Goal: Information Seeking & Learning: Learn about a topic

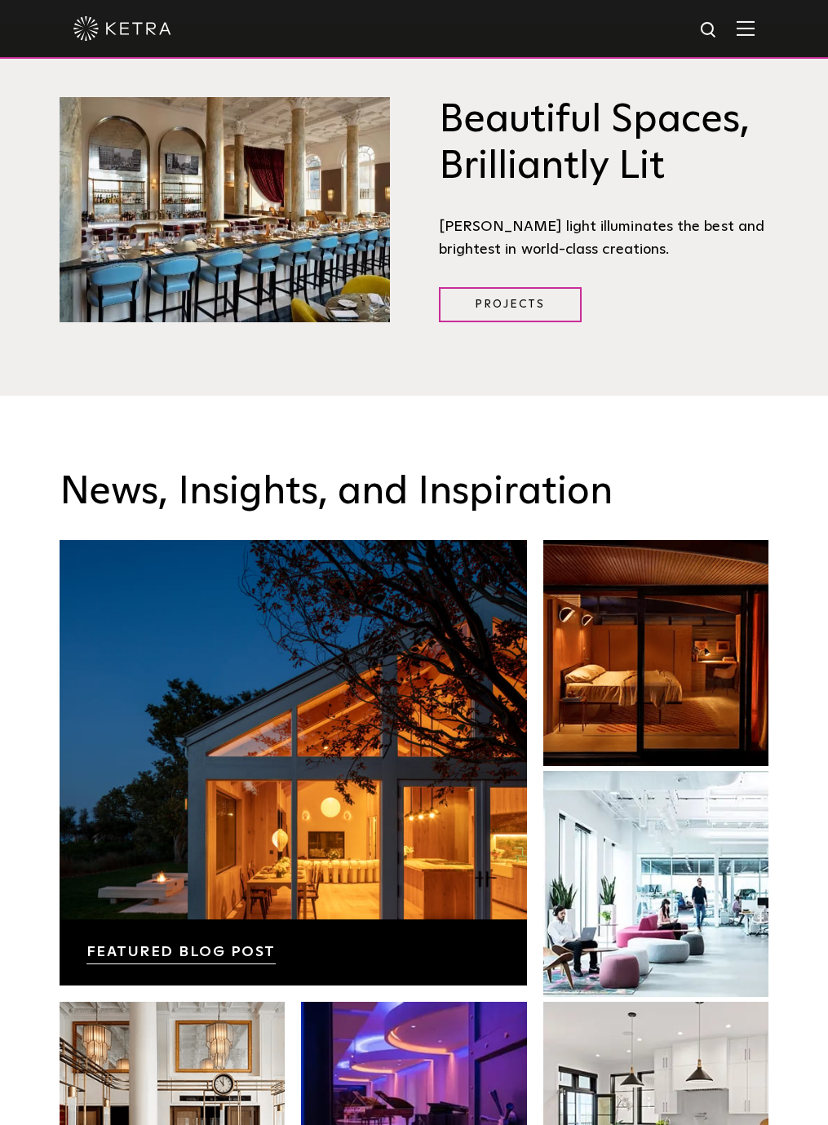
scroll to position [2968, 0]
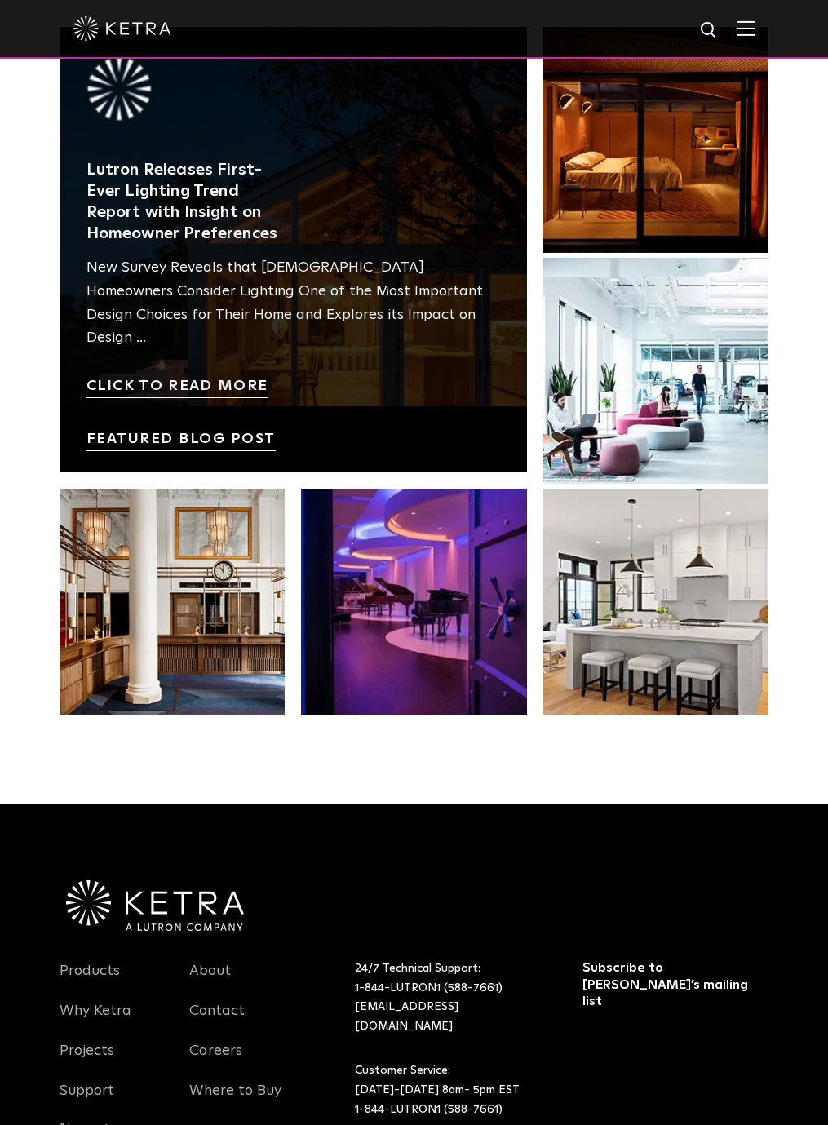
click at [291, 241] on link at bounding box center [294, 250] width 468 height 446
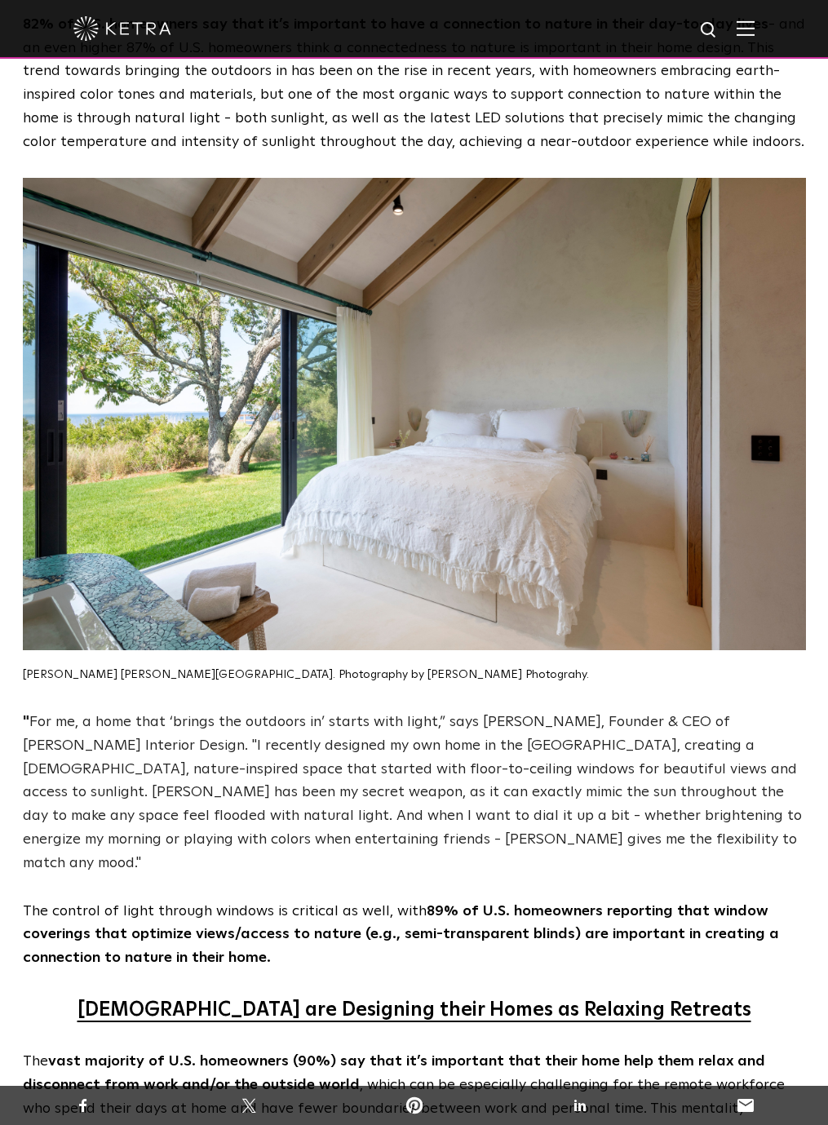
scroll to position [1506, 0]
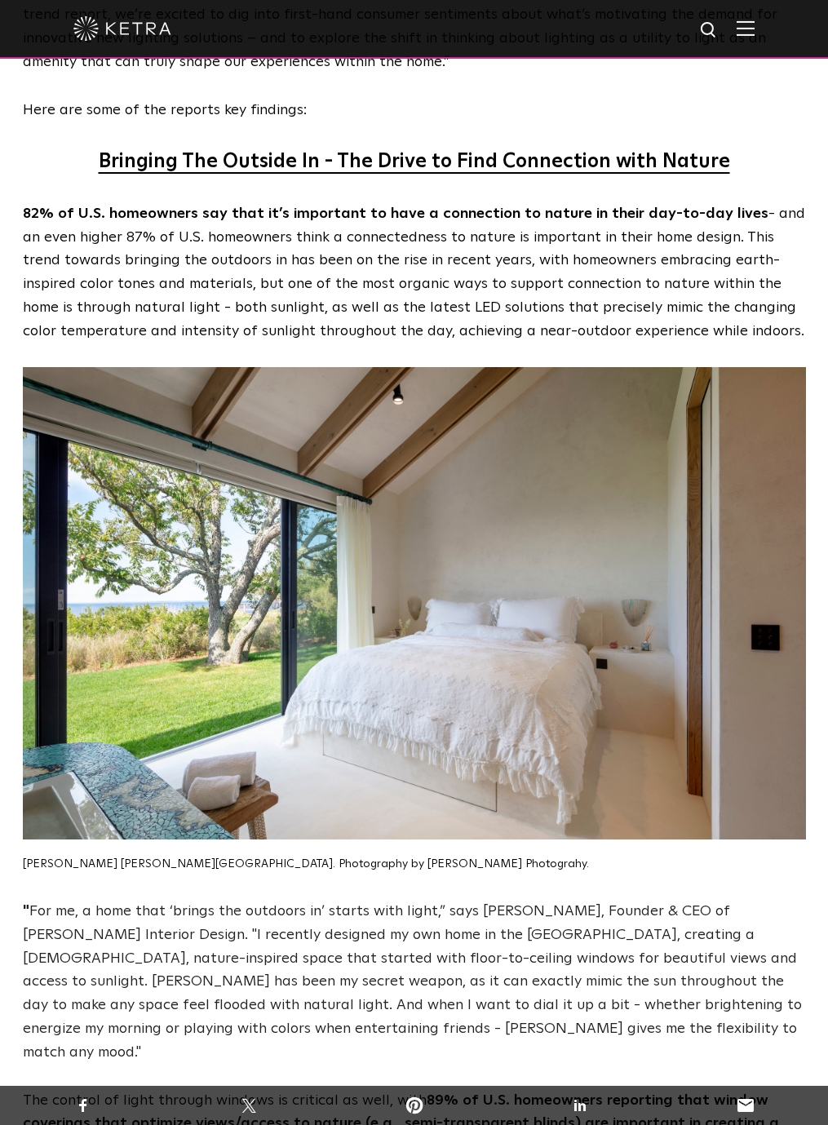
drag, startPoint x: 352, startPoint y: 434, endPoint x: 0, endPoint y: 656, distance: 415.9
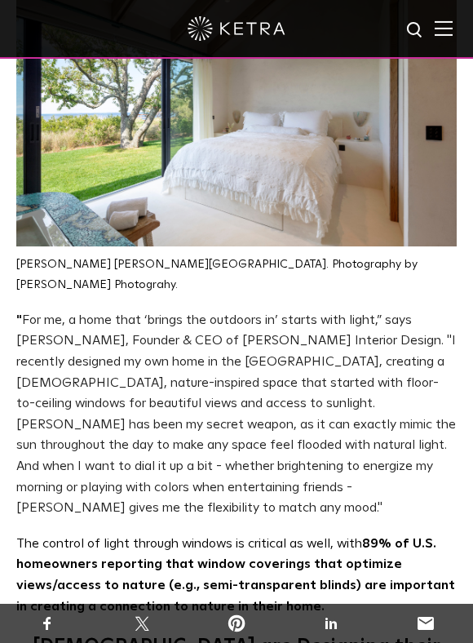
scroll to position [2048, 0]
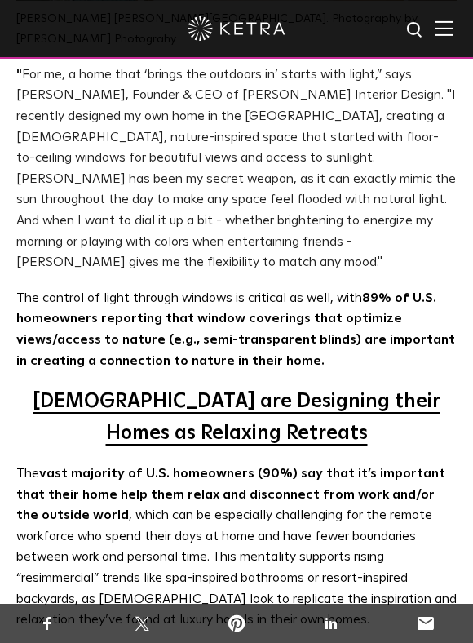
click at [217, 392] on u "Americans are Designing their Homes as Relaxing Retreats" at bounding box center [237, 417] width 408 height 51
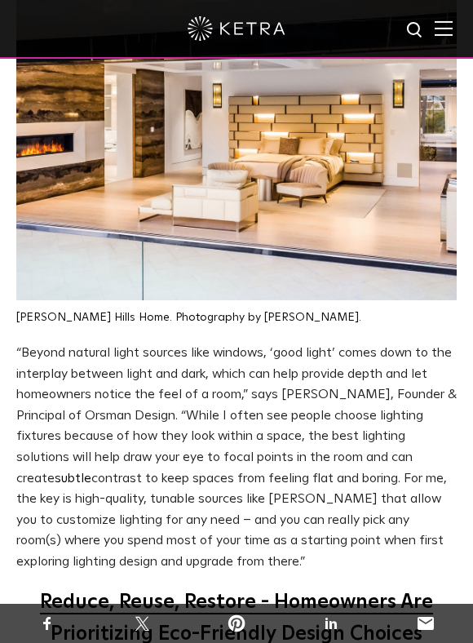
scroll to position [5681, 0]
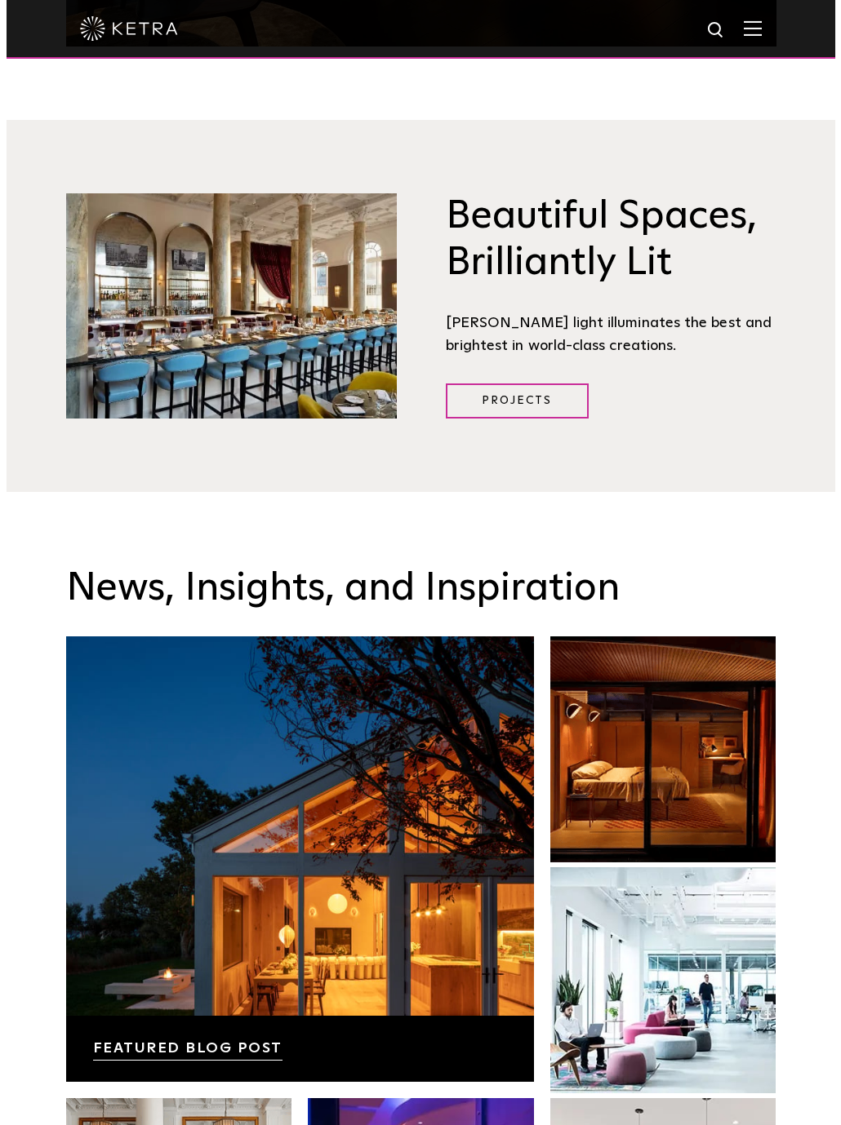
scroll to position [2442, 0]
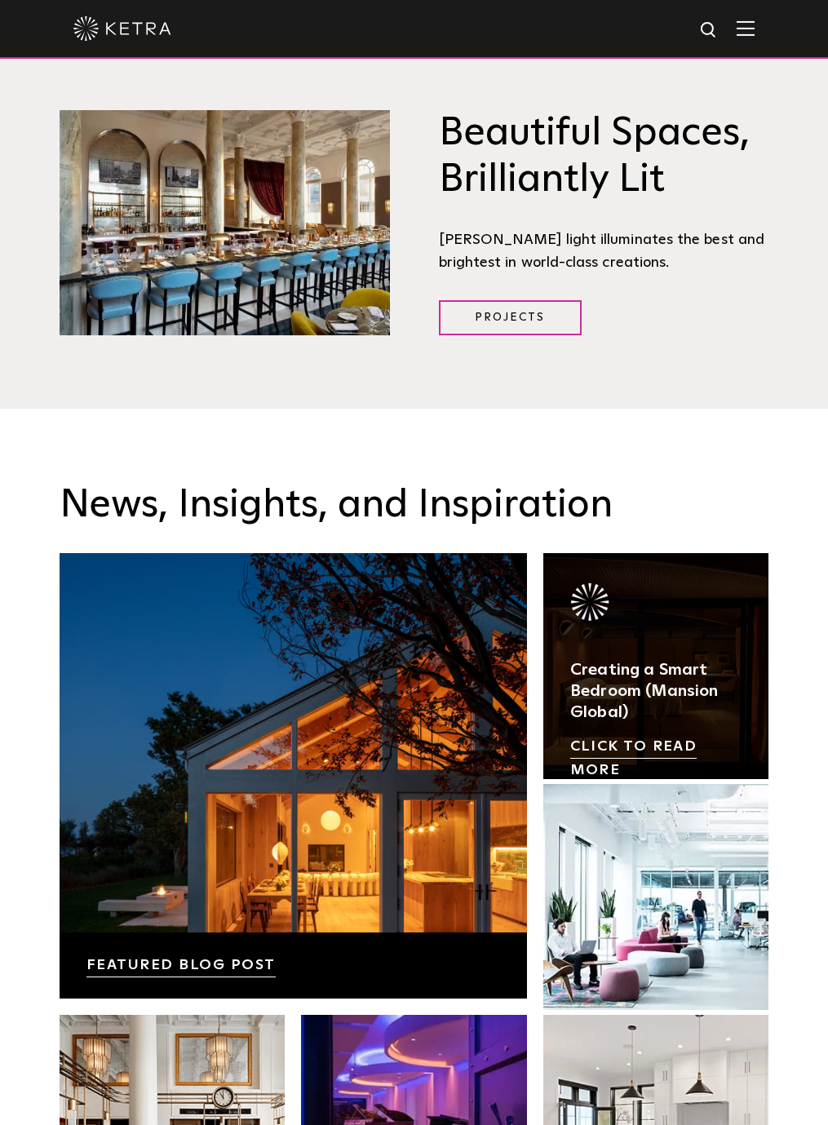
click at [473, 641] on link at bounding box center [657, 666] width 226 height 226
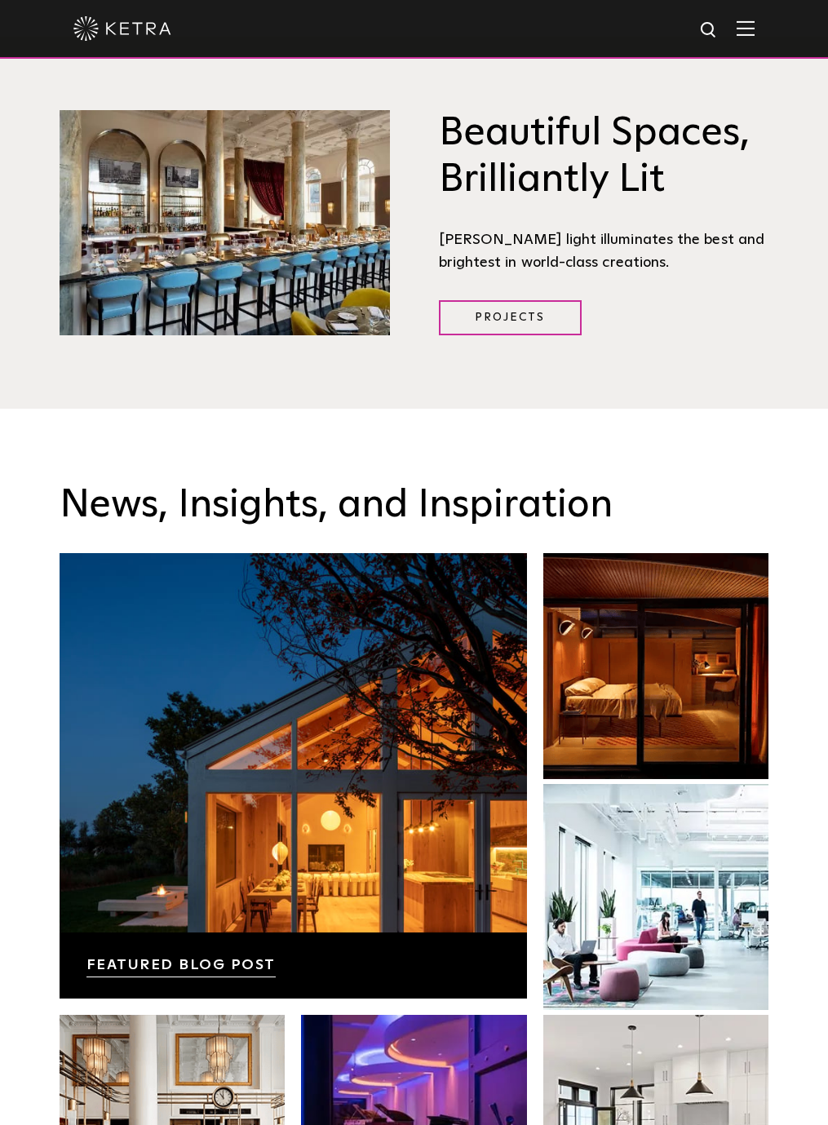
click at [473, 25] on img at bounding box center [746, 28] width 18 height 16
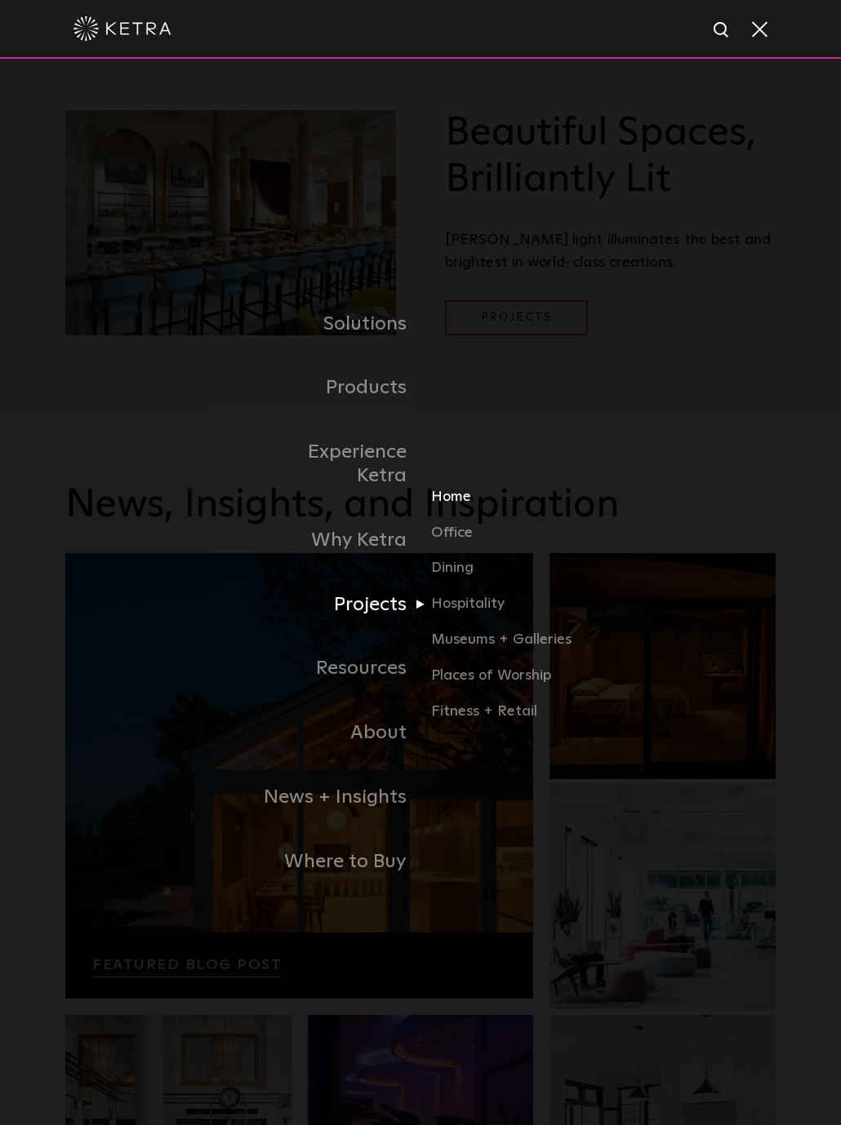
click at [456, 487] on link "Home" at bounding box center [509, 504] width 157 height 36
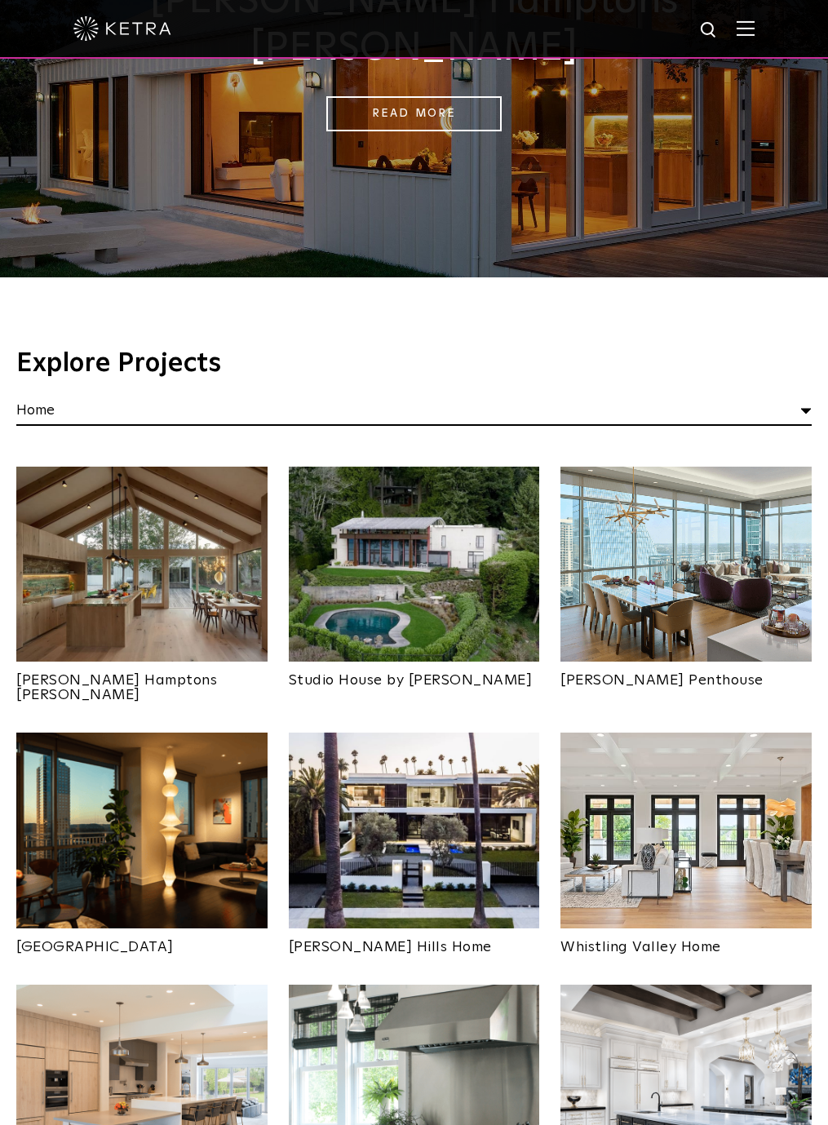
scroll to position [291, 0]
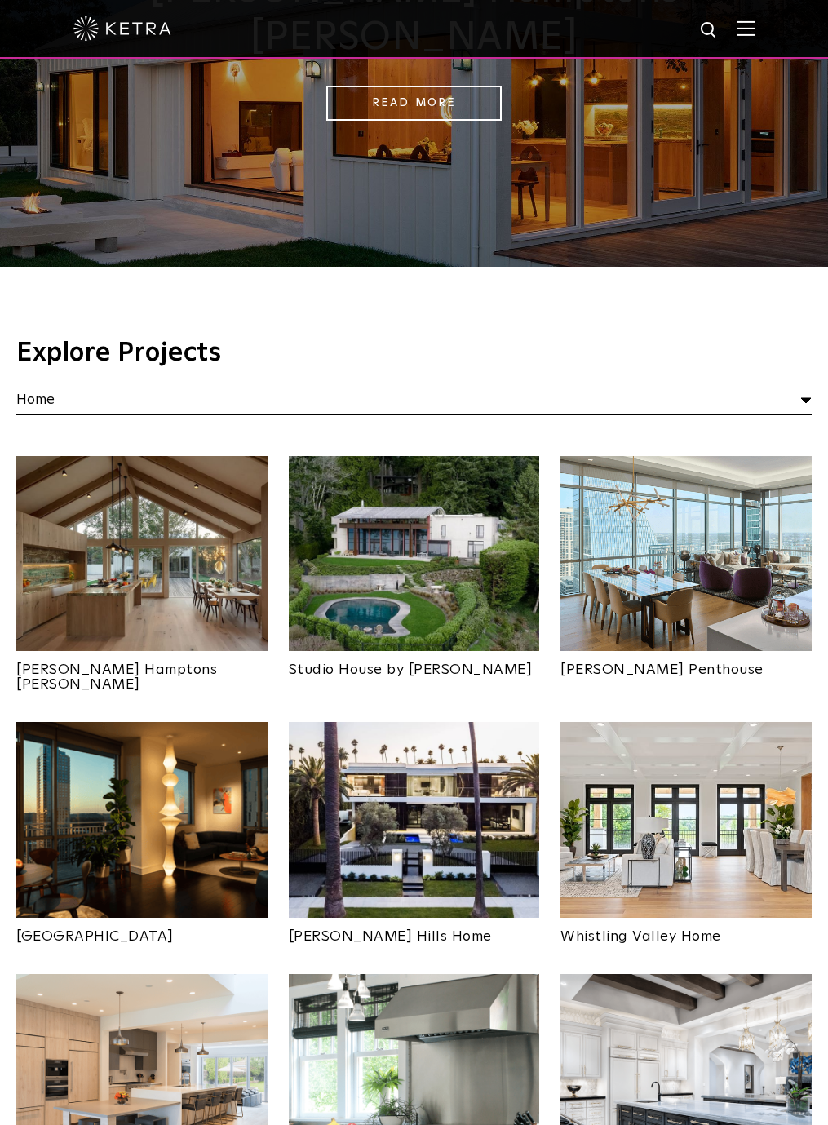
click at [189, 557] on img at bounding box center [141, 554] width 251 height 196
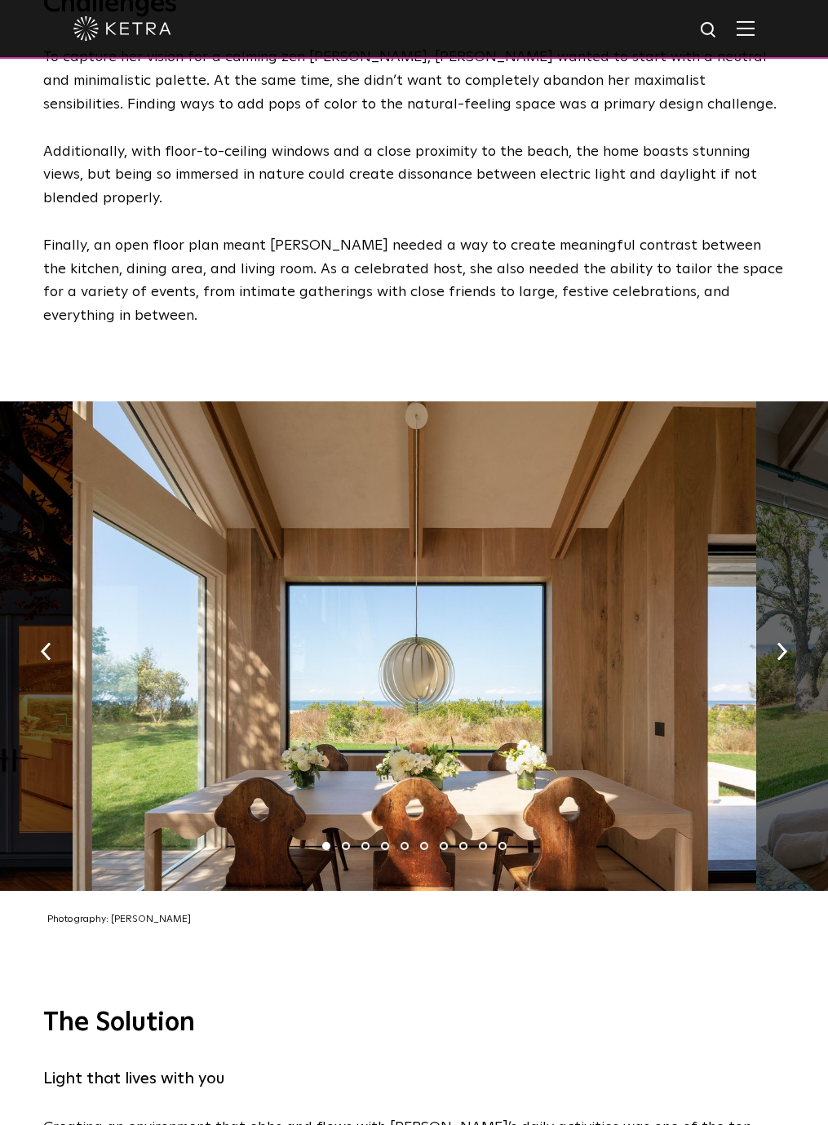
scroll to position [2188, 0]
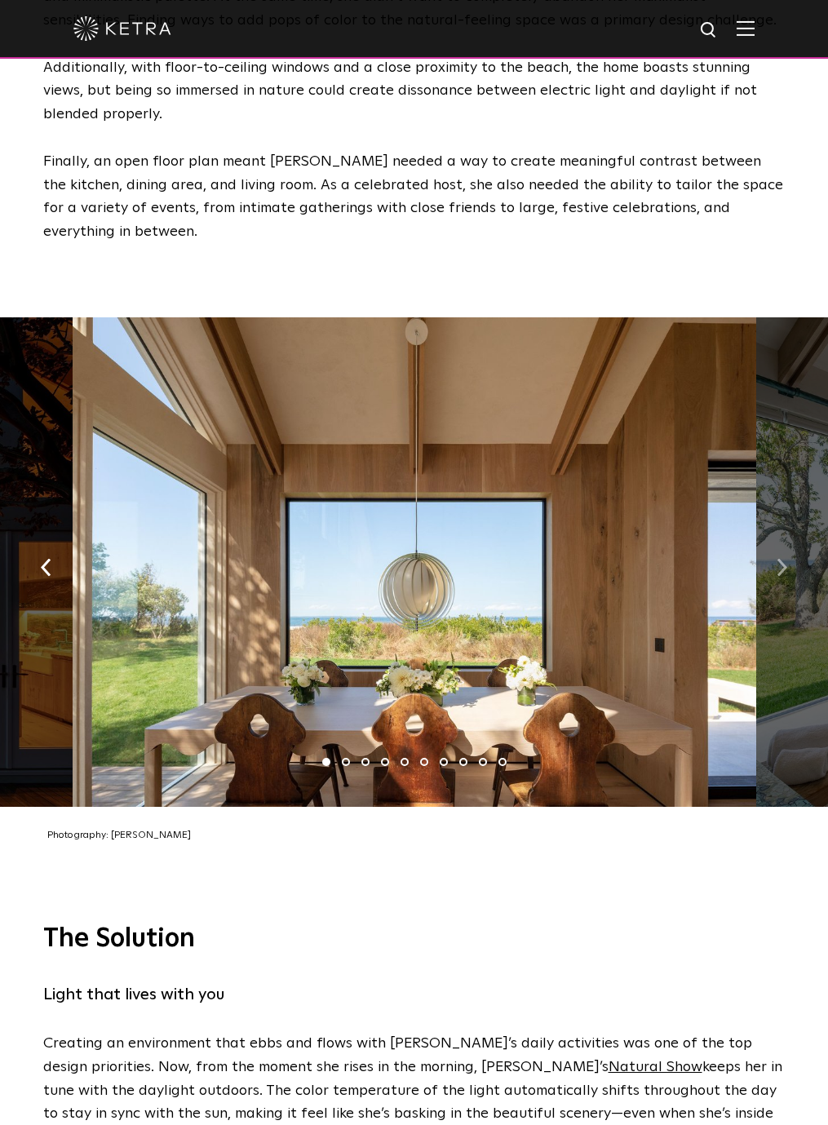
click at [773, 538] on button "button" at bounding box center [782, 566] width 35 height 56
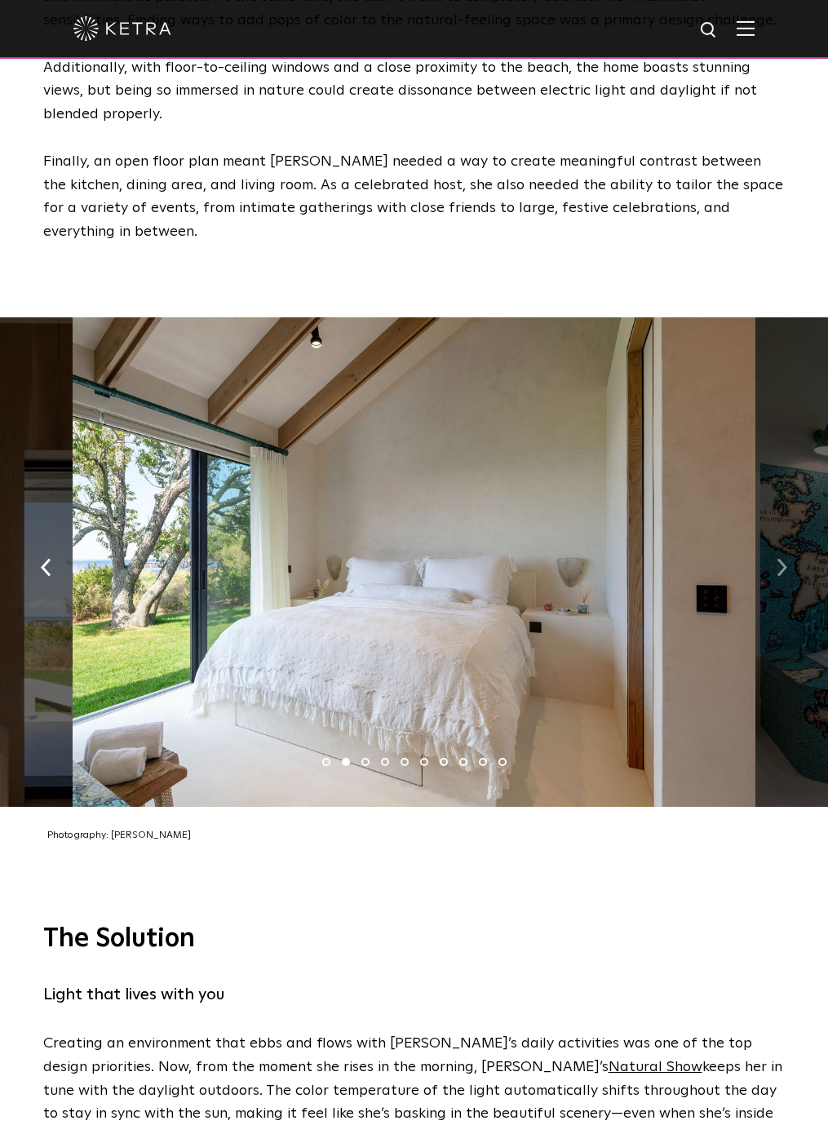
click at [773, 538] on button "button" at bounding box center [782, 566] width 35 height 56
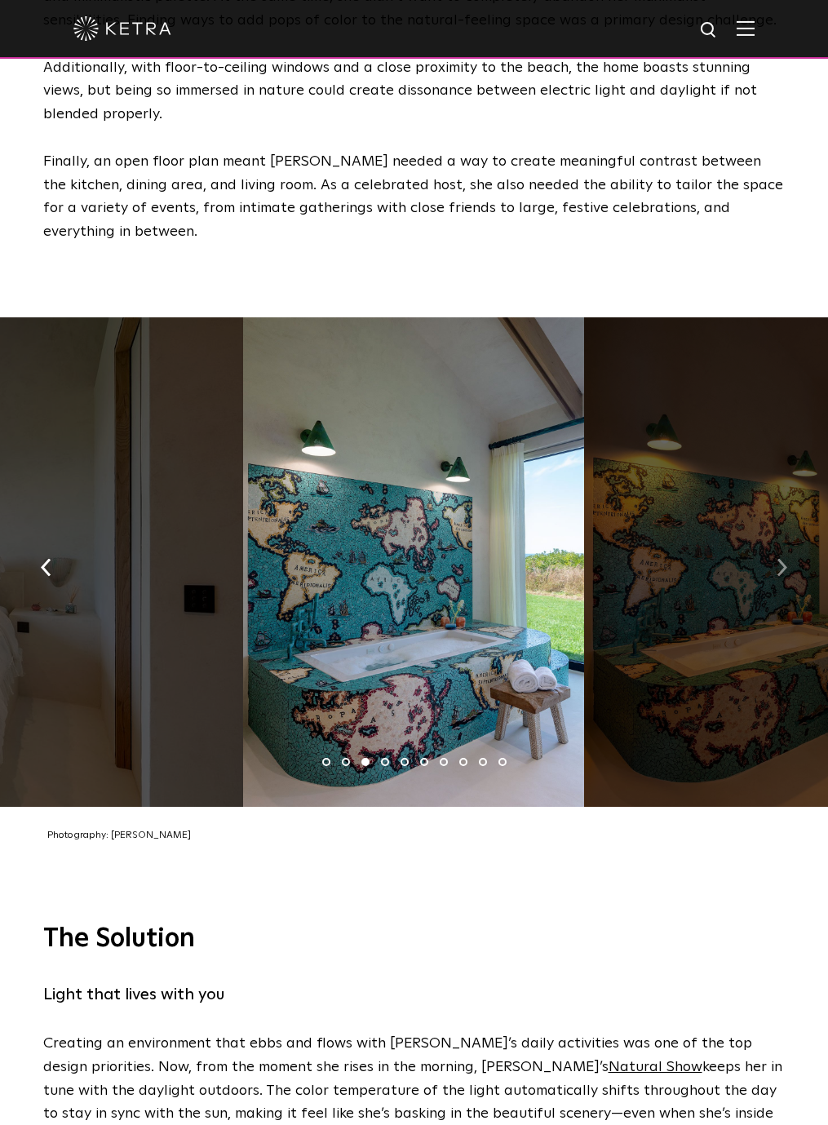
click at [773, 538] on button "button" at bounding box center [782, 566] width 35 height 56
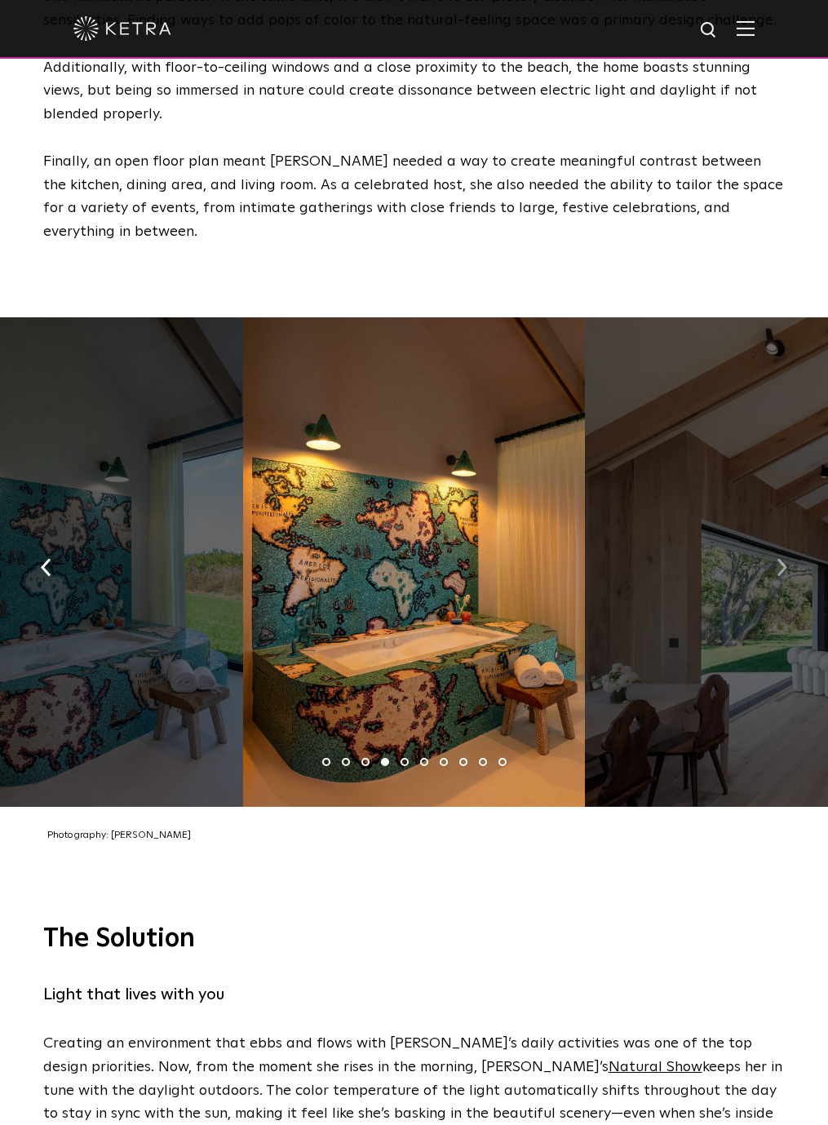
click at [773, 538] on button "button" at bounding box center [782, 566] width 35 height 56
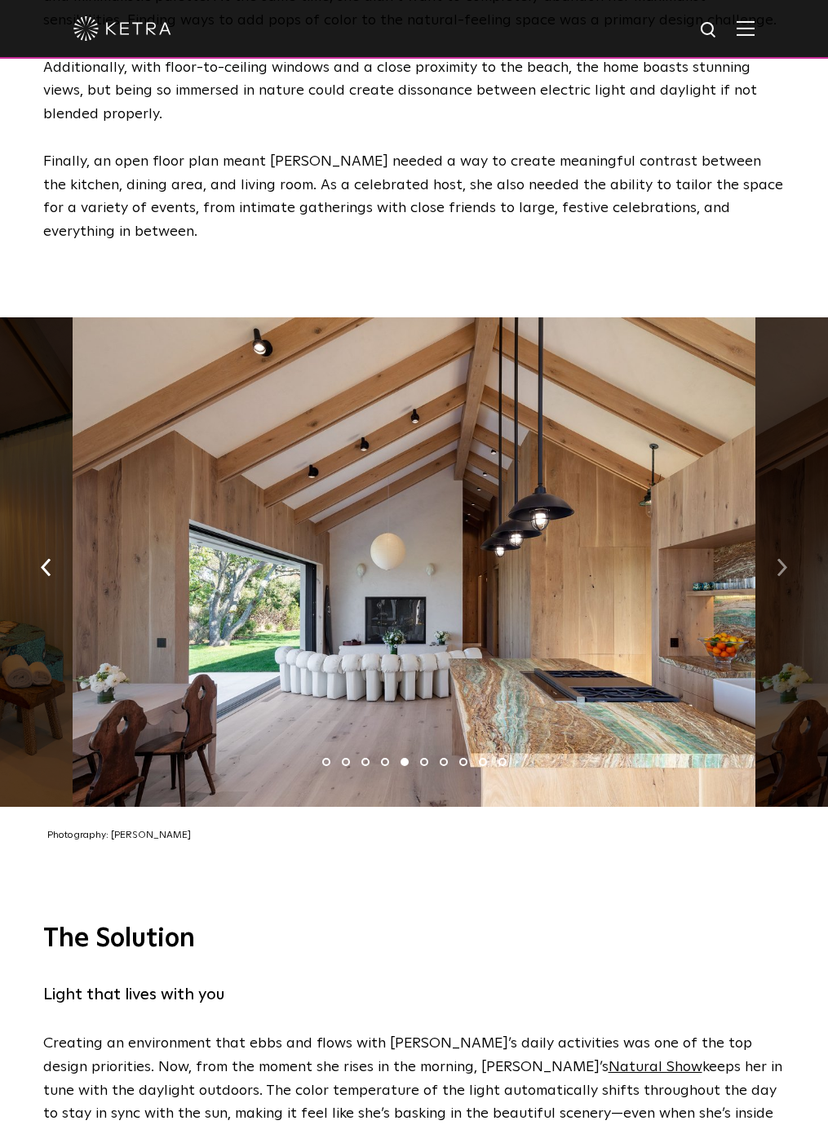
click at [784, 558] on img "button" at bounding box center [782, 567] width 11 height 18
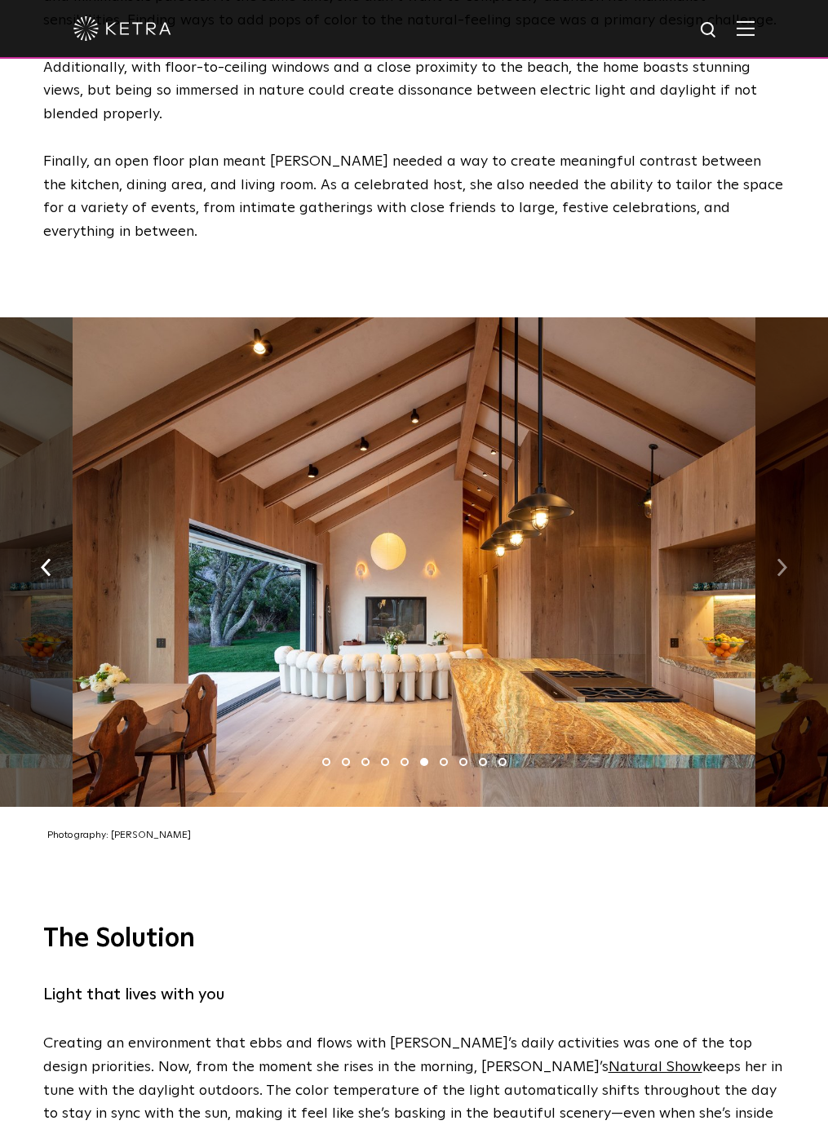
click at [784, 558] on img "button" at bounding box center [782, 567] width 11 height 18
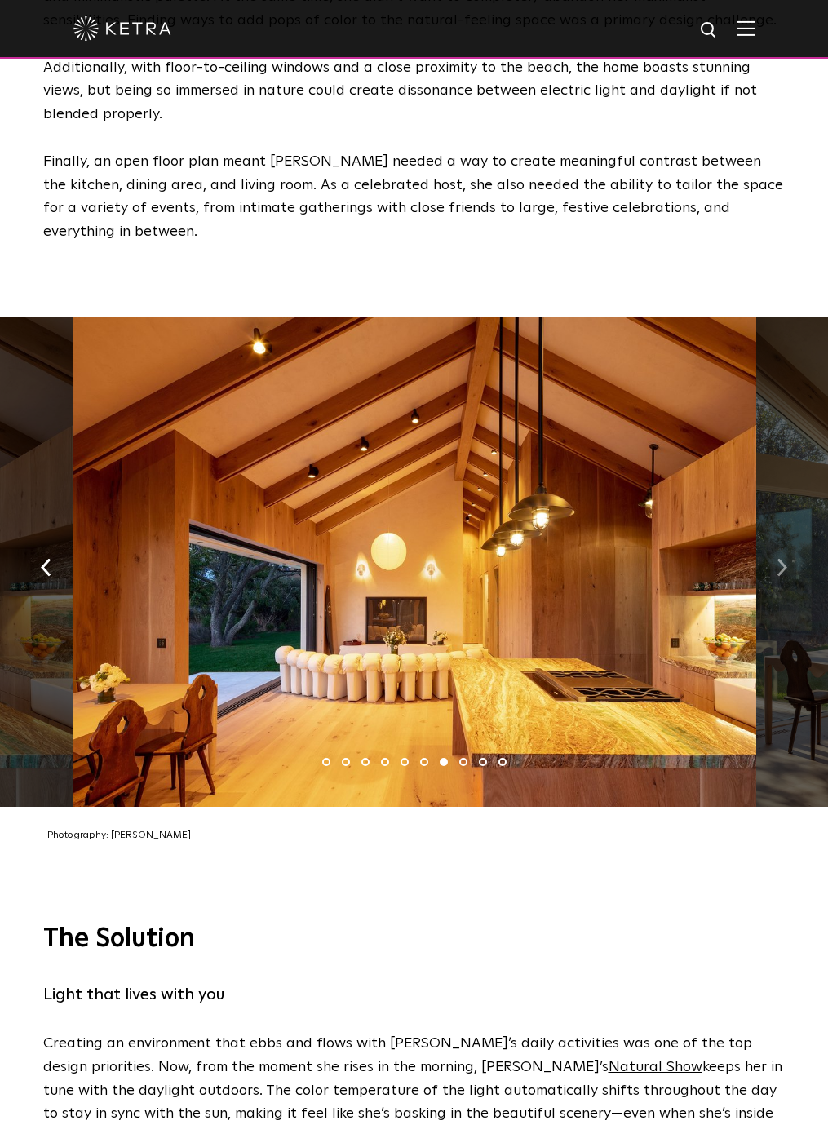
click at [784, 558] on img "button" at bounding box center [782, 567] width 11 height 18
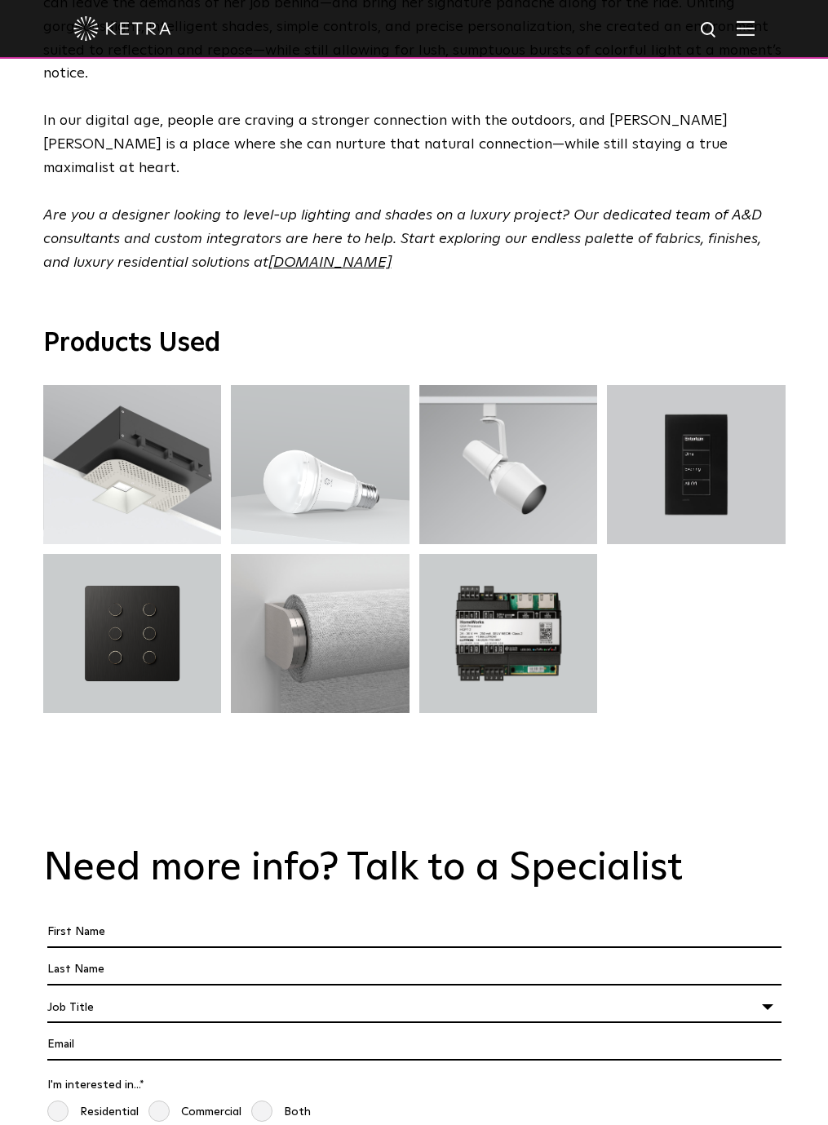
scroll to position [5135, 0]
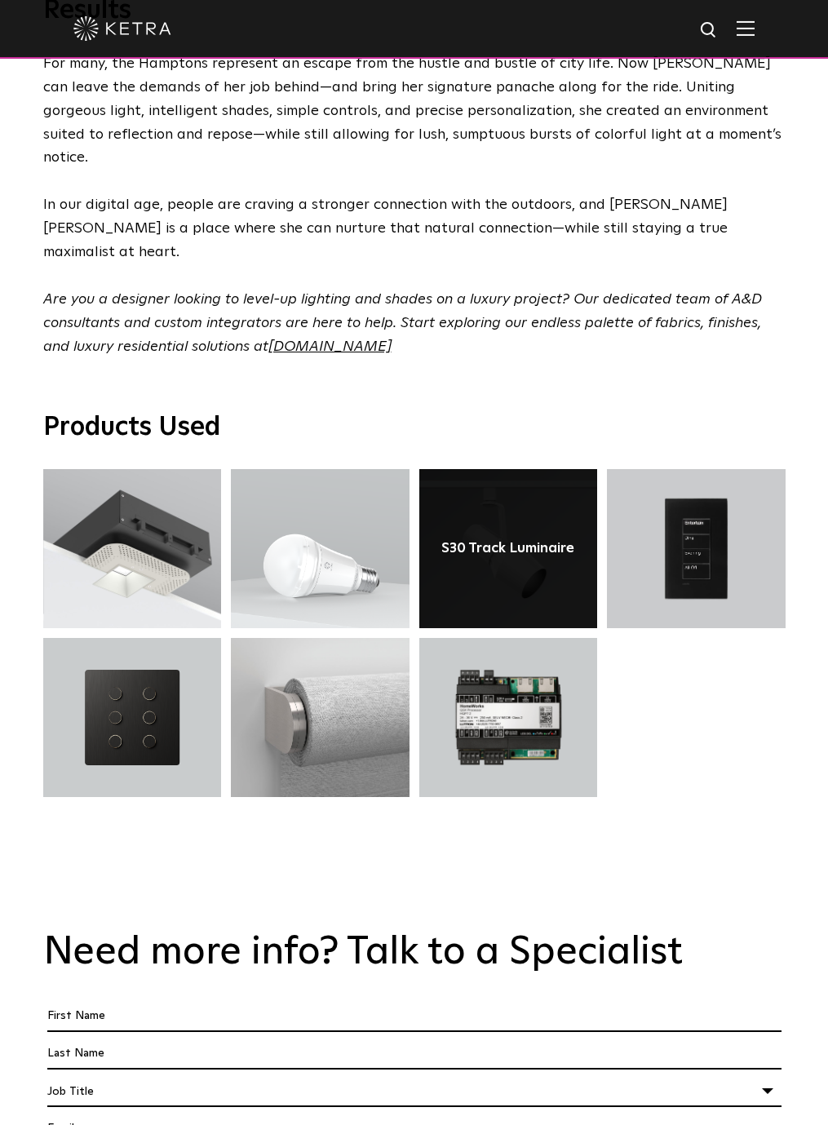
click at [501, 469] on link at bounding box center [508, 548] width 179 height 159
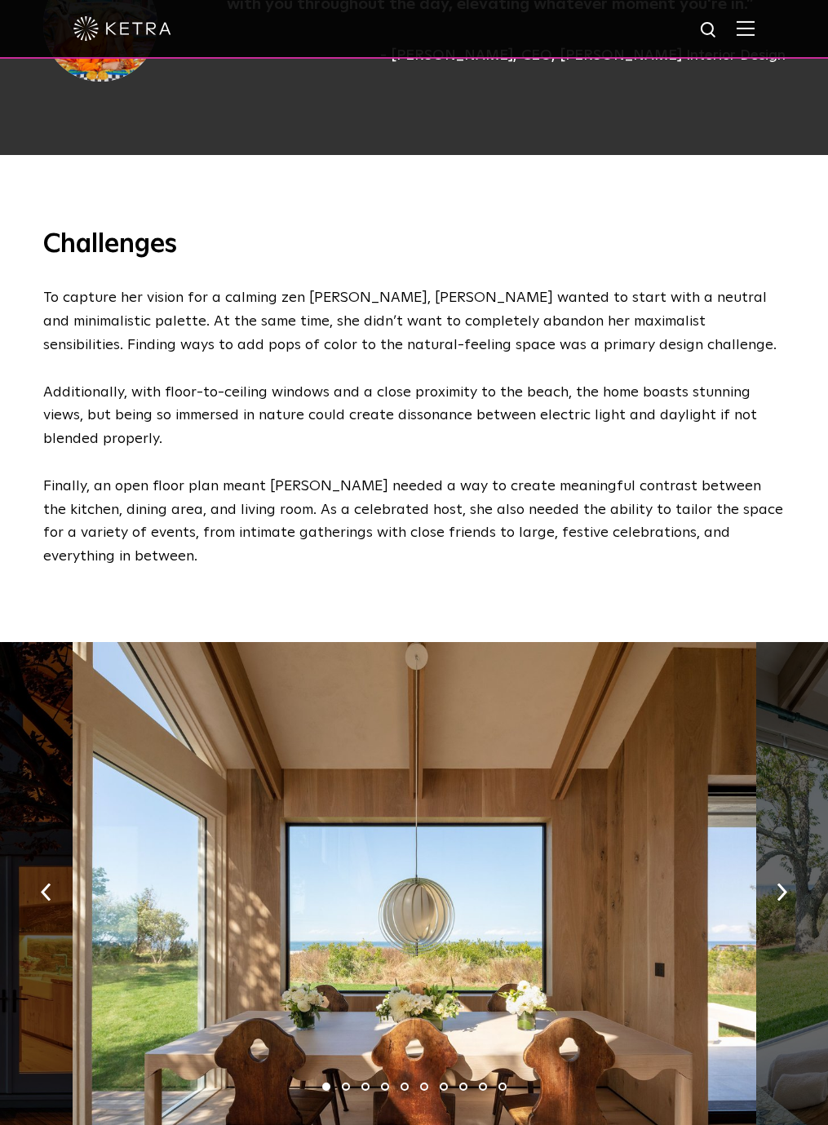
scroll to position [2179, 0]
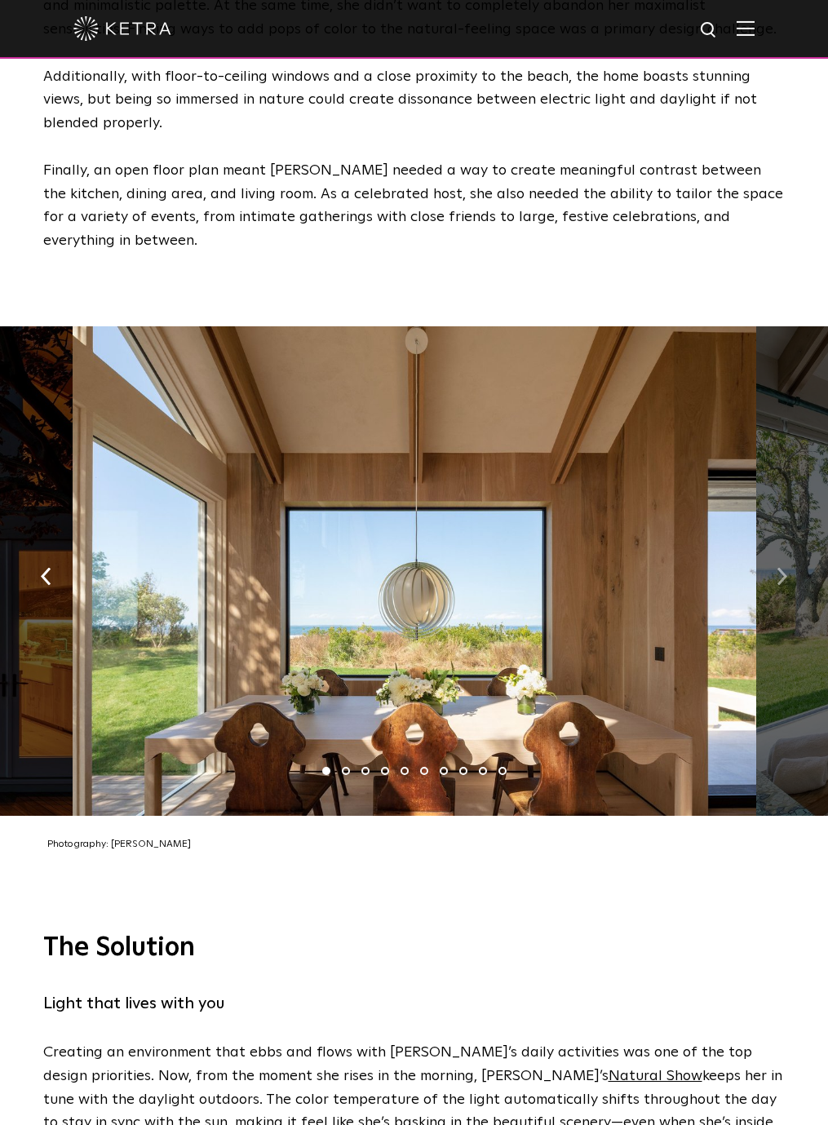
click at [779, 567] on img "button" at bounding box center [782, 576] width 11 height 18
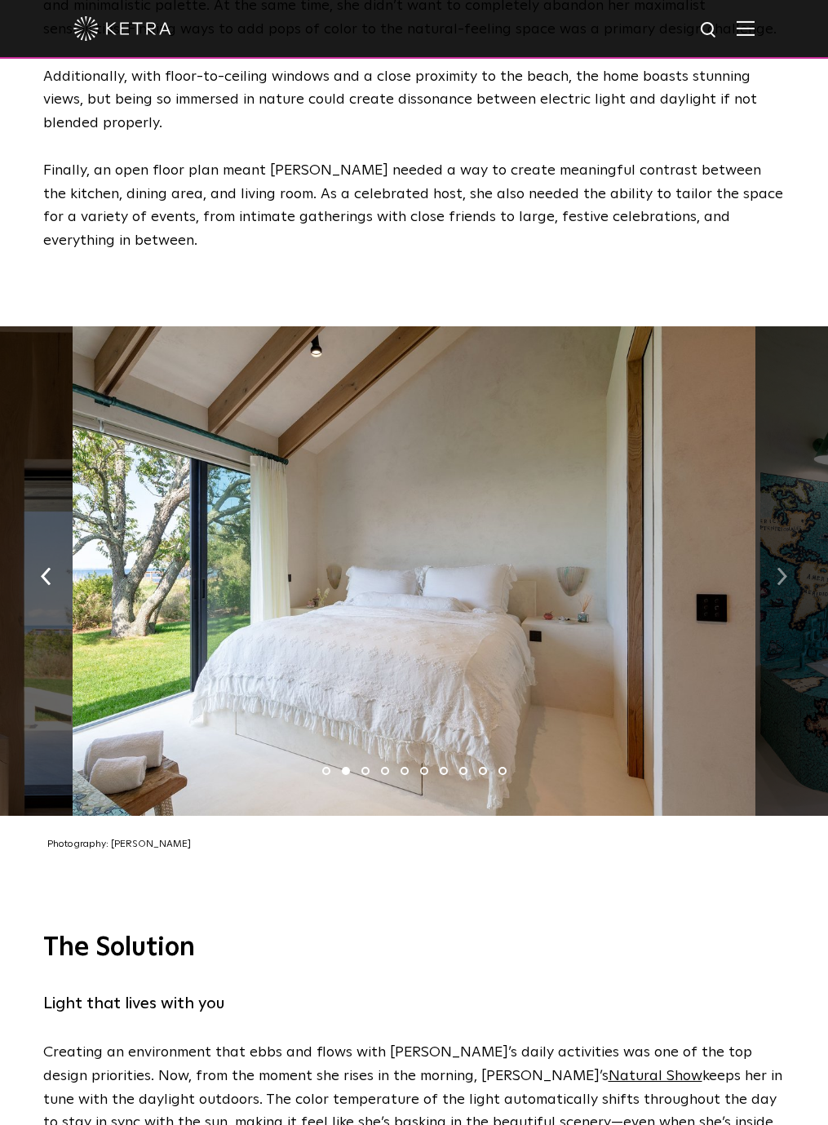
click at [779, 567] on img "button" at bounding box center [782, 576] width 11 height 18
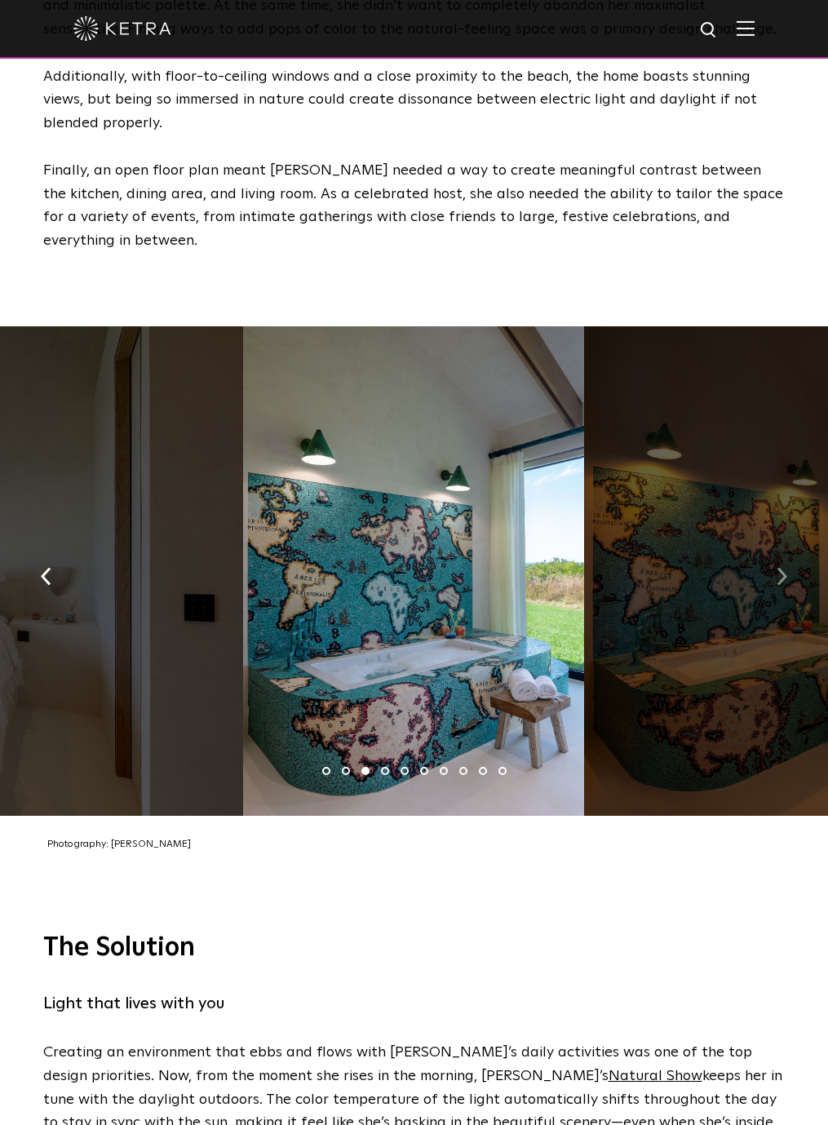
click at [779, 567] on img "button" at bounding box center [782, 576] width 11 height 18
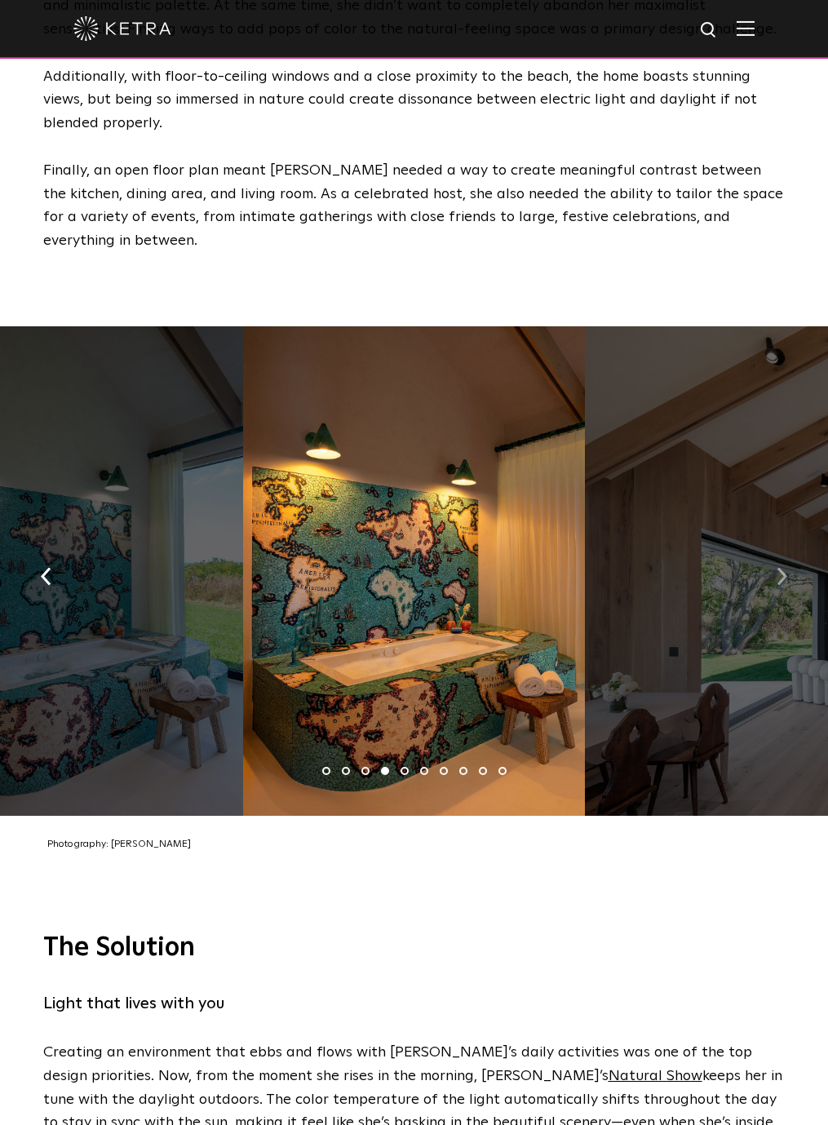
click at [779, 567] on img "button" at bounding box center [782, 576] width 11 height 18
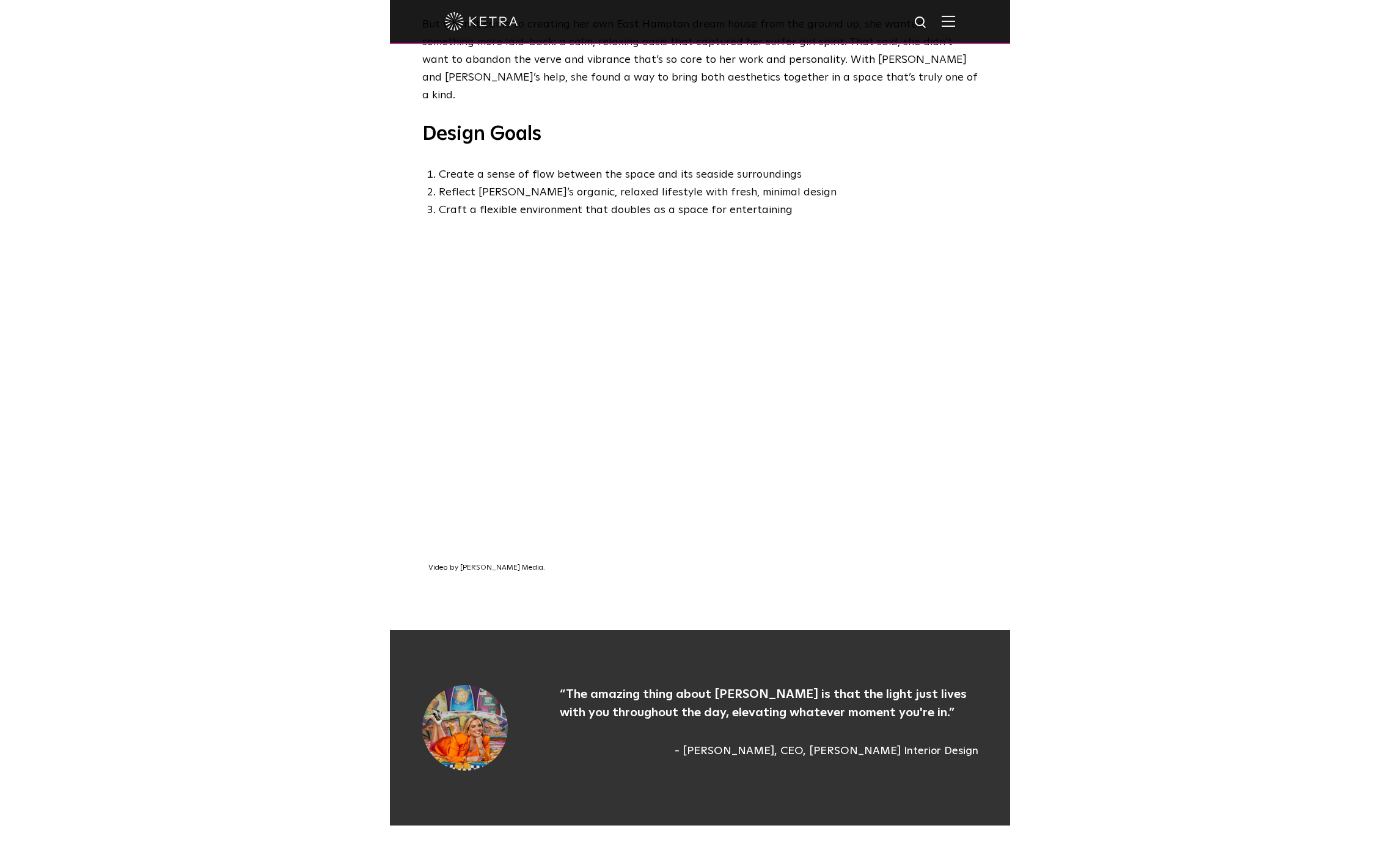
scroll to position [625, 0]
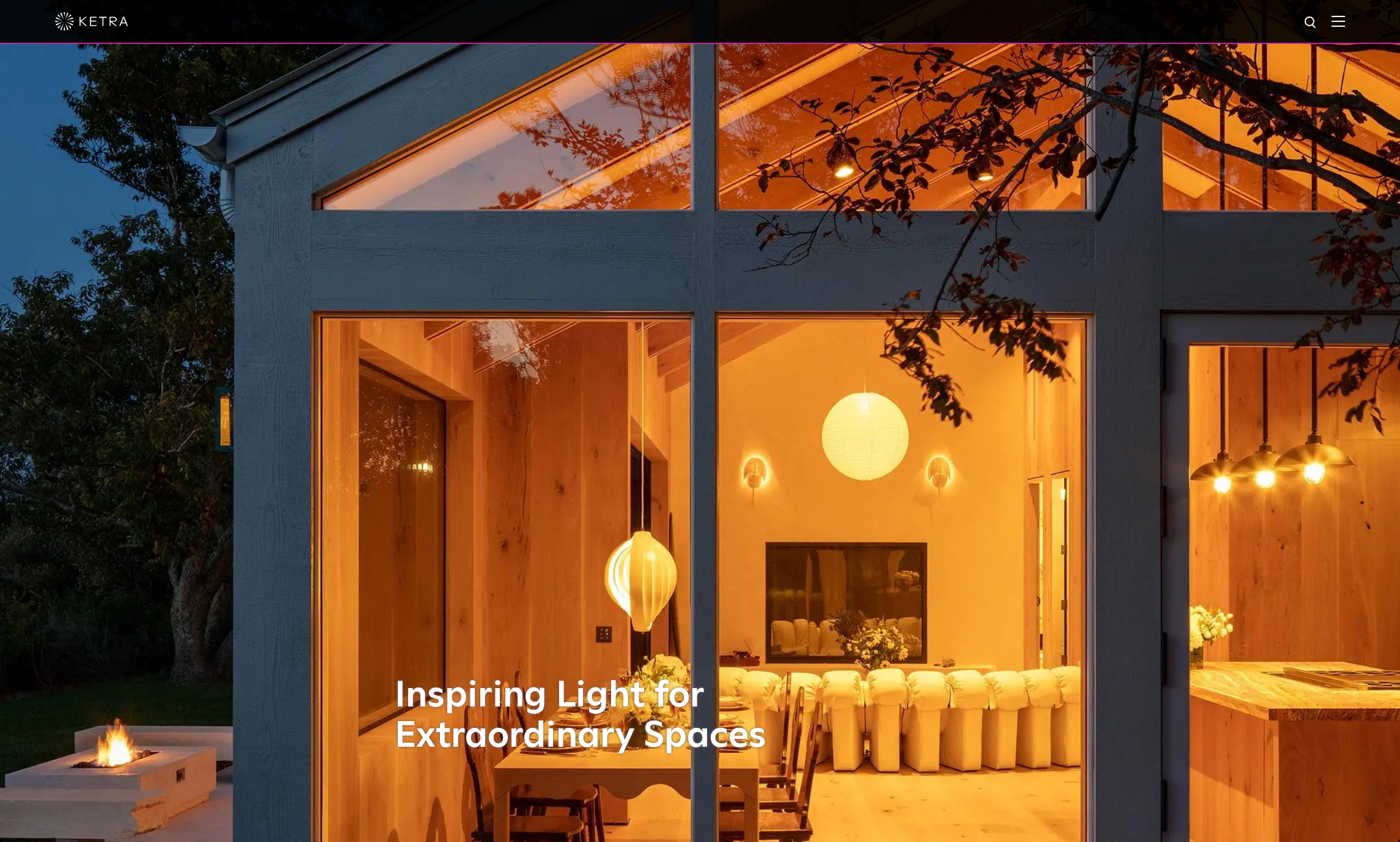
click at [1345, 25] on img at bounding box center [1338, 21] width 13 height 12
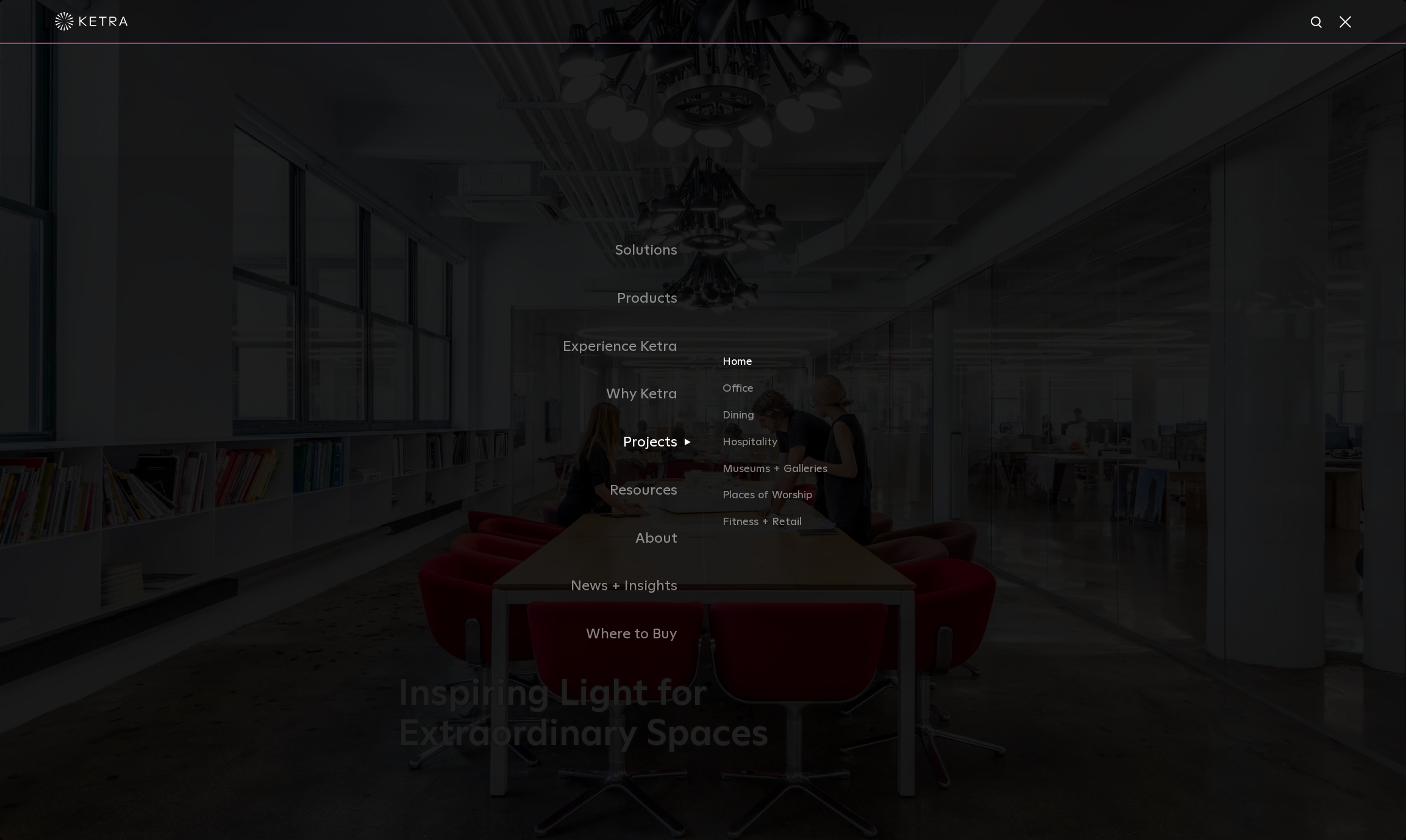
click at [740, 359] on link "Home" at bounding box center [865, 367] width 285 height 27
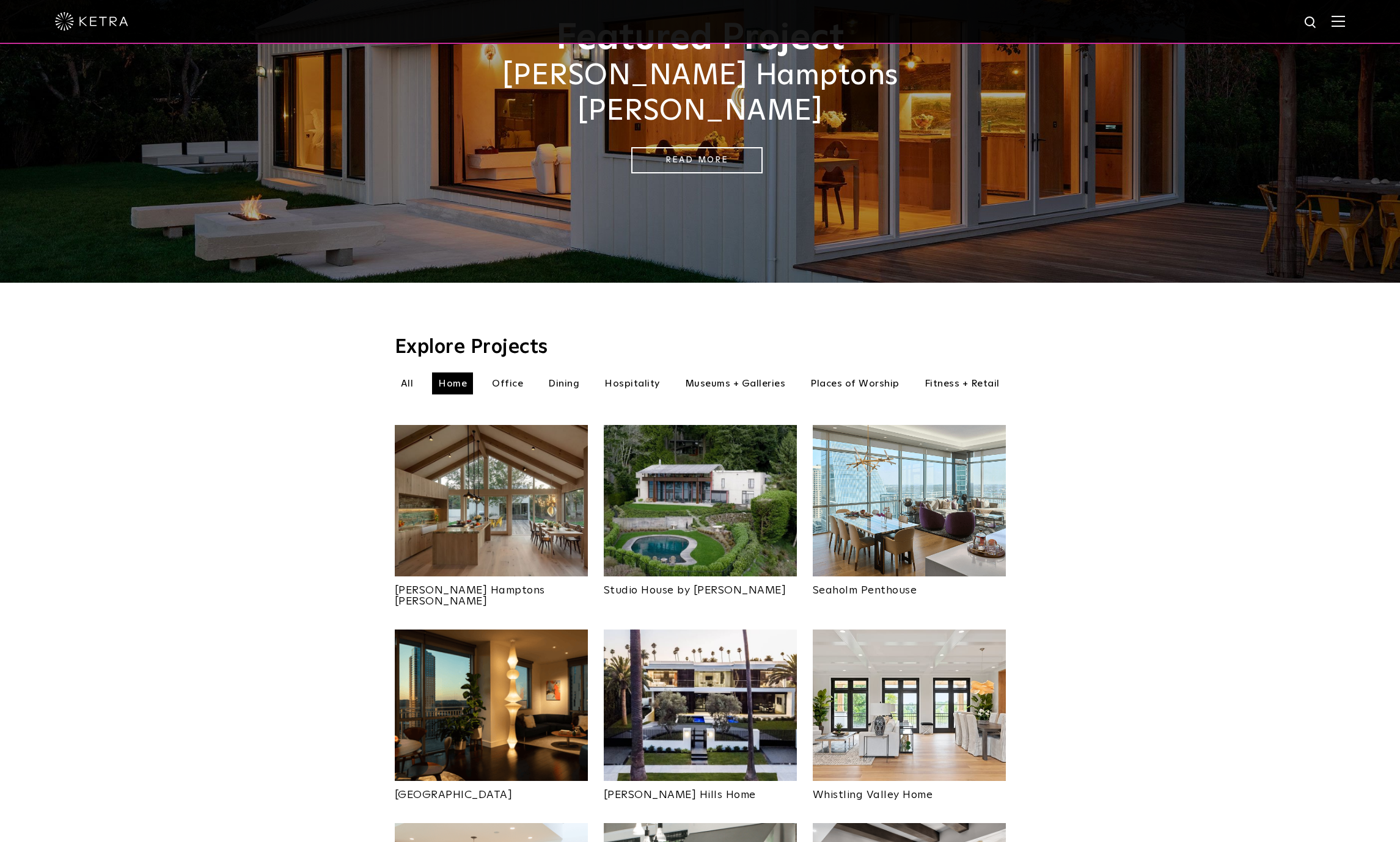
scroll to position [198, 0]
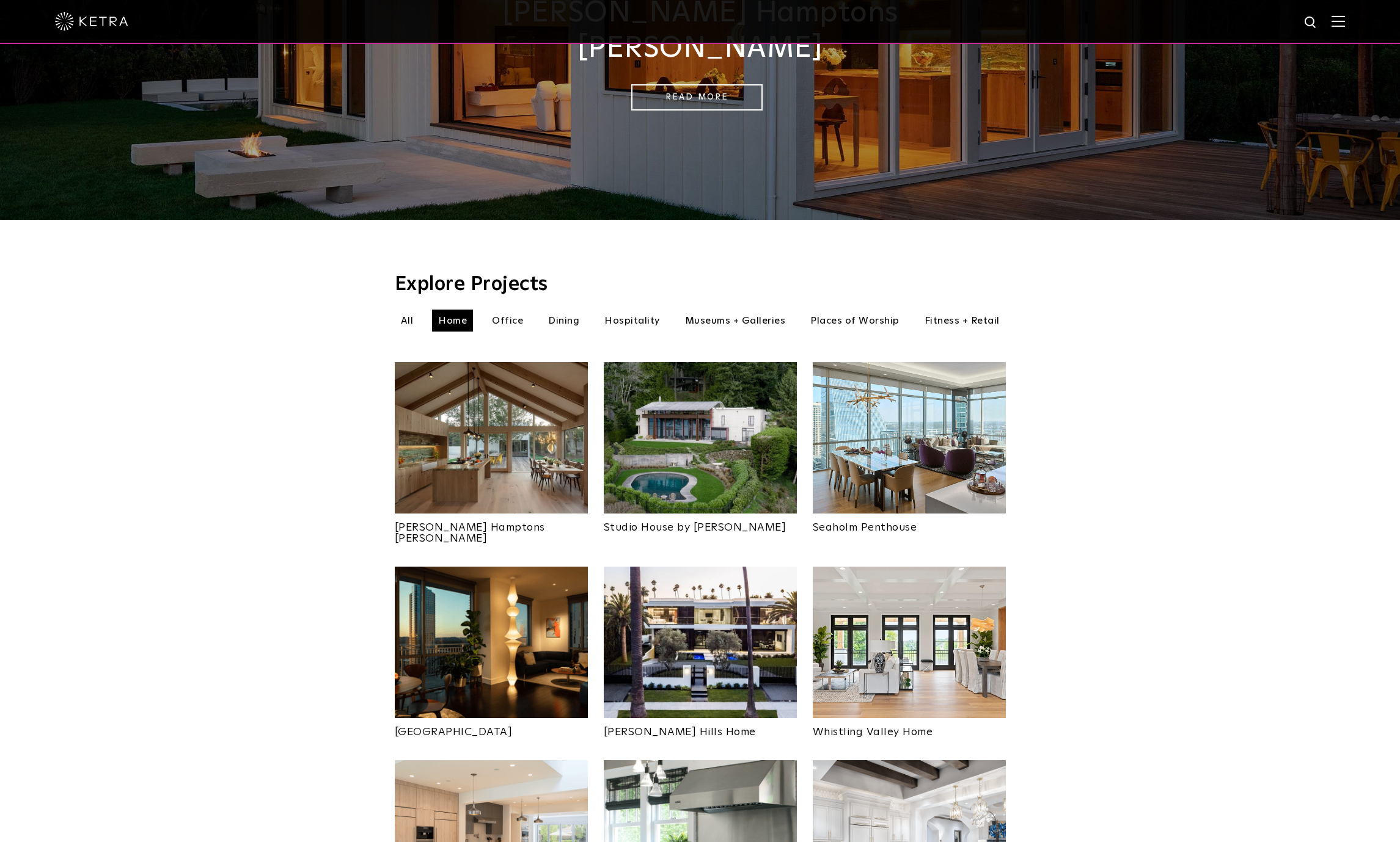
click at [506, 433] on img at bounding box center [491, 438] width 193 height 151
